Goal: Information Seeking & Learning: Learn about a topic

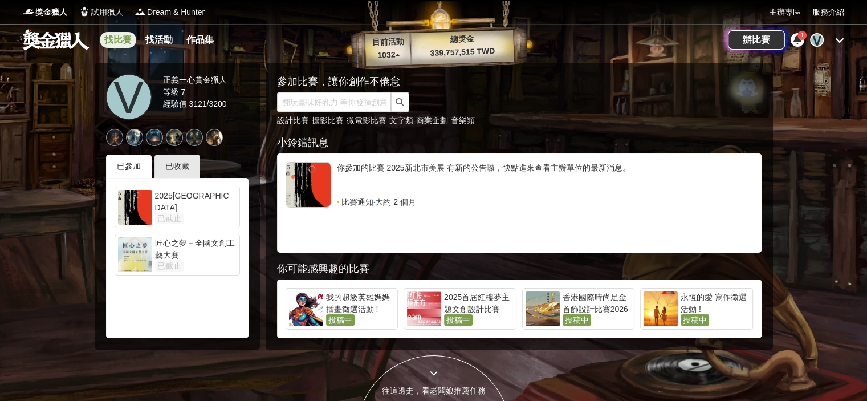
drag, startPoint x: 216, startPoint y: 1, endPoint x: 120, endPoint y: 38, distance: 102.9
click at [120, 38] on link "找比賽" at bounding box center [118, 40] width 36 height 16
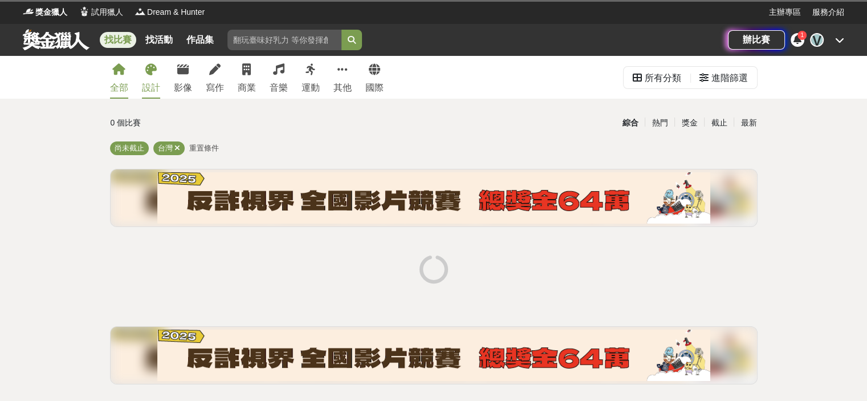
click at [157, 75] on icon at bounding box center [150, 69] width 11 height 11
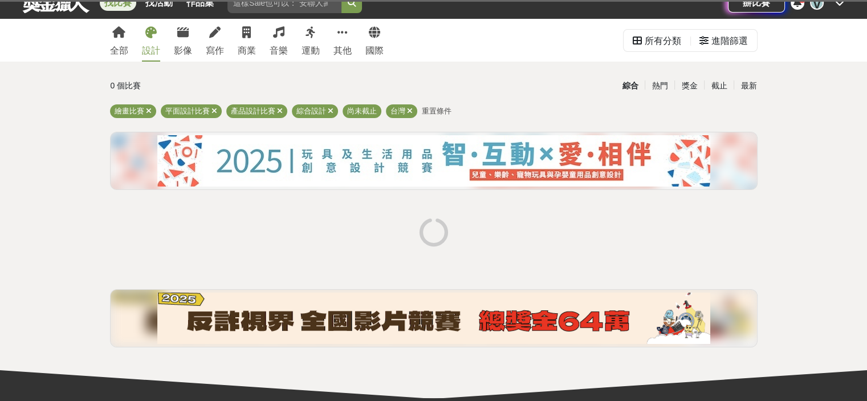
scroll to position [57, 0]
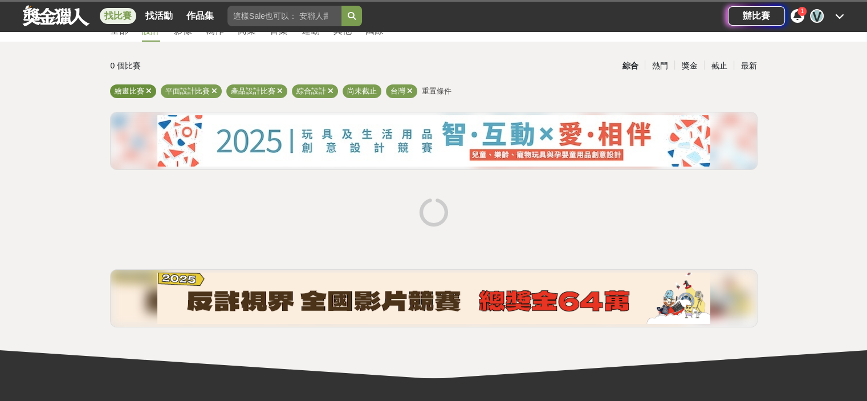
click at [152, 87] on icon at bounding box center [149, 90] width 6 height 7
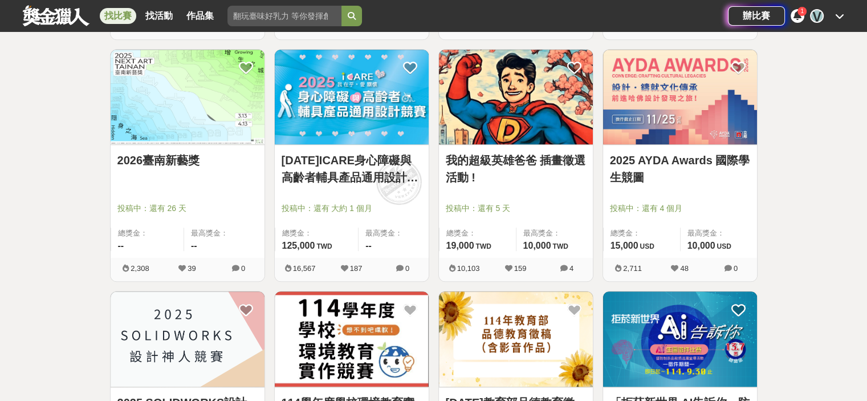
scroll to position [1198, 0]
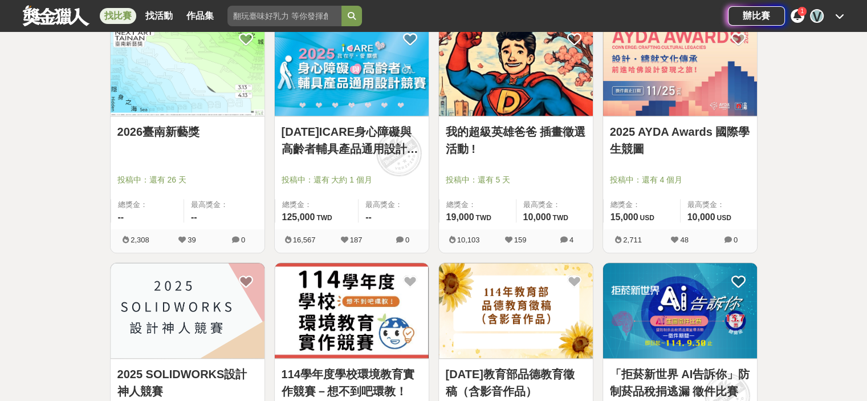
click at [175, 140] on link "2026臺南新藝獎" at bounding box center [187, 131] width 140 height 17
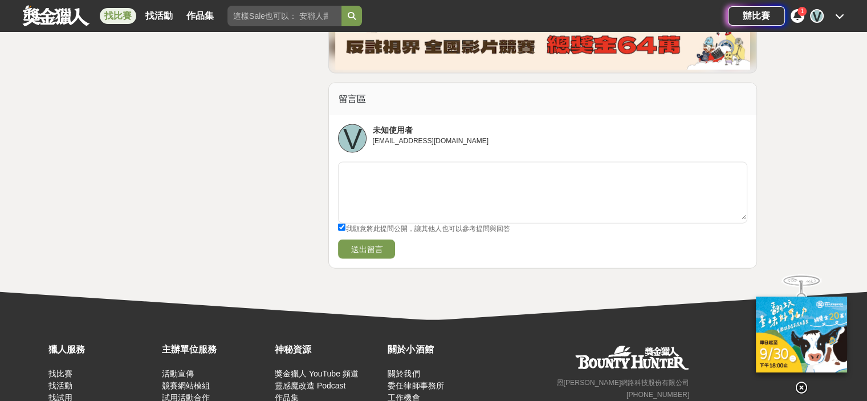
scroll to position [2192, 0]
